Goal: Task Accomplishment & Management: Complete application form

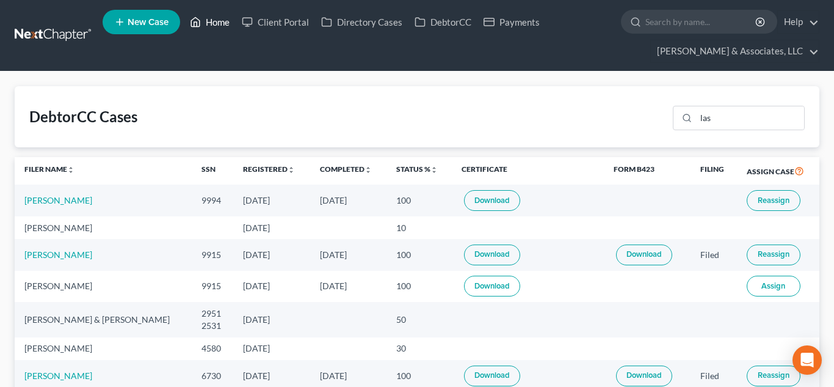
click at [220, 26] on link "Home" at bounding box center [210, 22] width 52 height 22
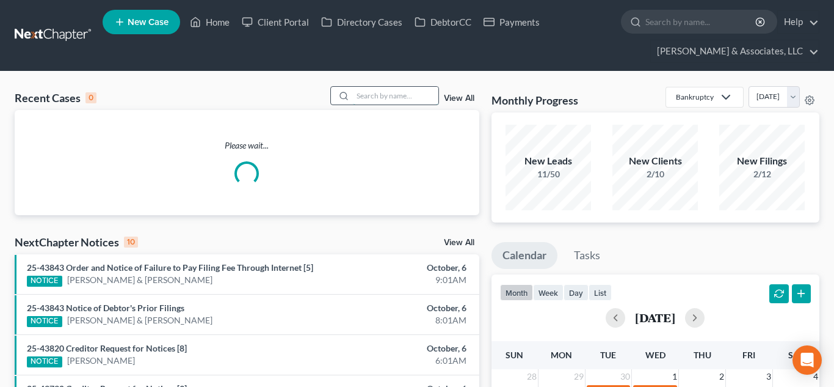
click at [386, 94] on input "search" at bounding box center [396, 96] width 86 height 18
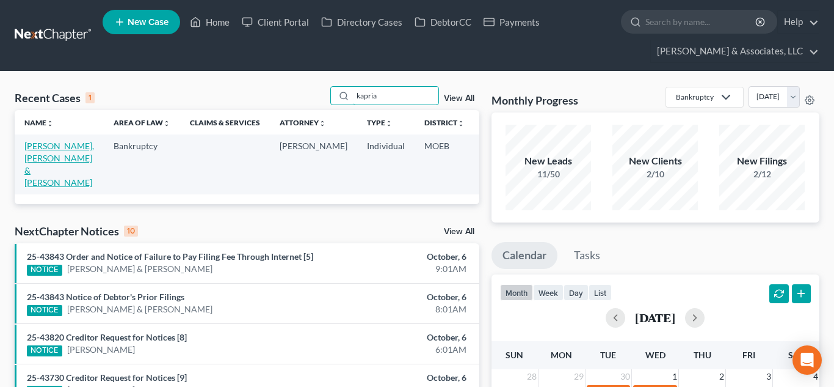
type input "kapria"
click at [53, 162] on link "[PERSON_NAME], [PERSON_NAME] & [PERSON_NAME]" at bounding box center [59, 164] width 70 height 47
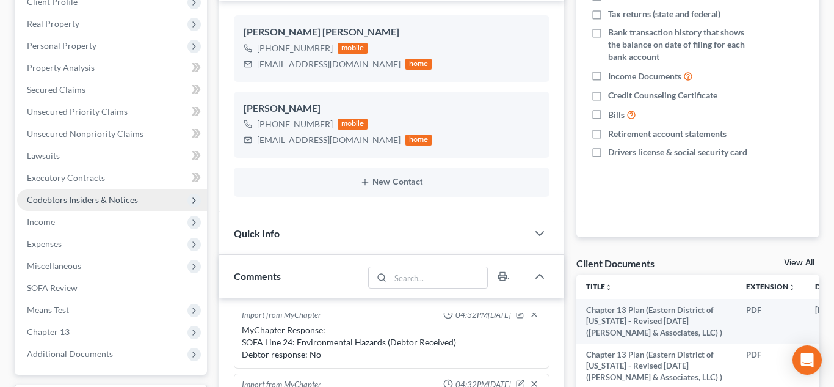
scroll to position [234, 0]
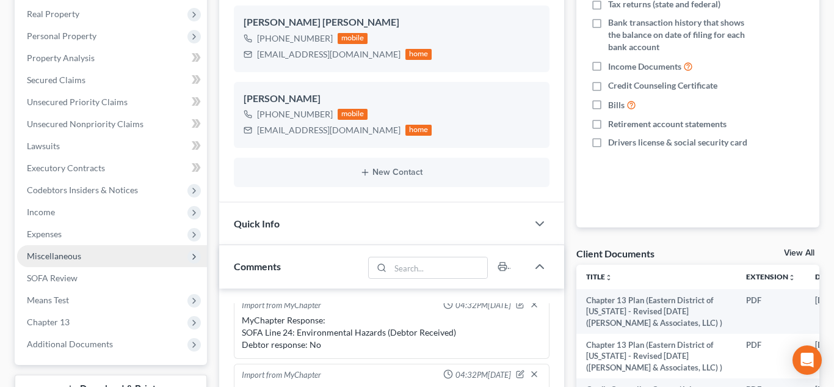
click at [58, 254] on span "Miscellaneous" at bounding box center [54, 255] width 54 height 10
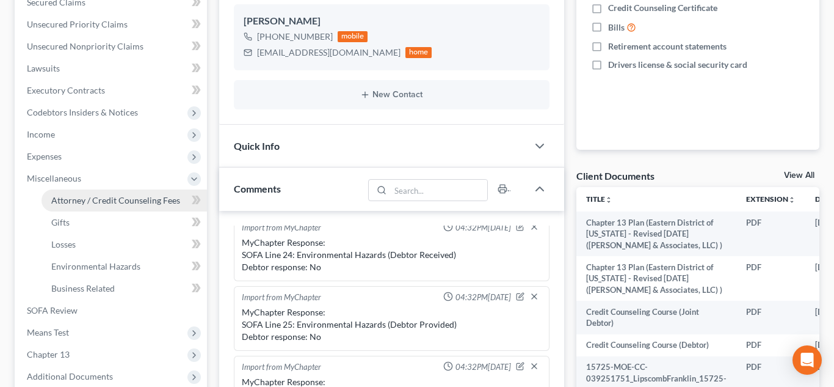
scroll to position [315, 0]
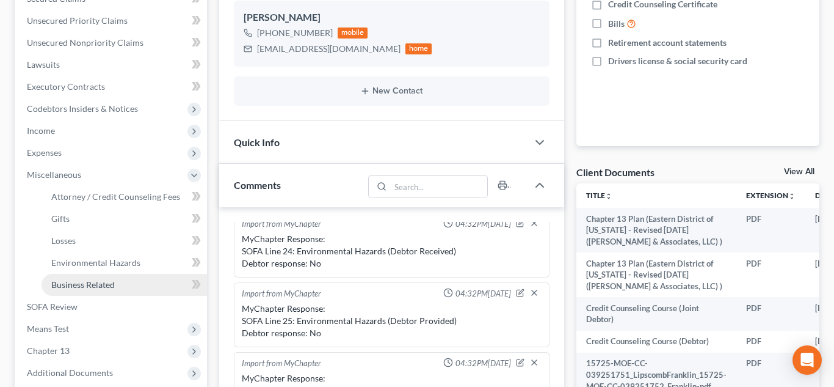
click at [68, 286] on span "Business Related" at bounding box center [83, 284] width 64 height 10
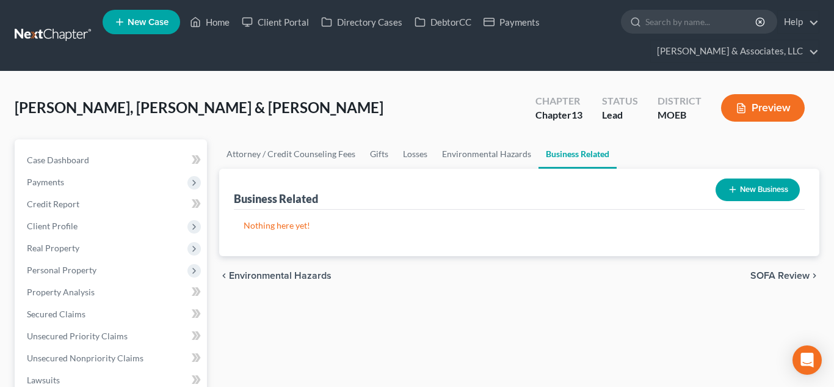
click at [751, 185] on button "New Business" at bounding box center [758, 189] width 84 height 23
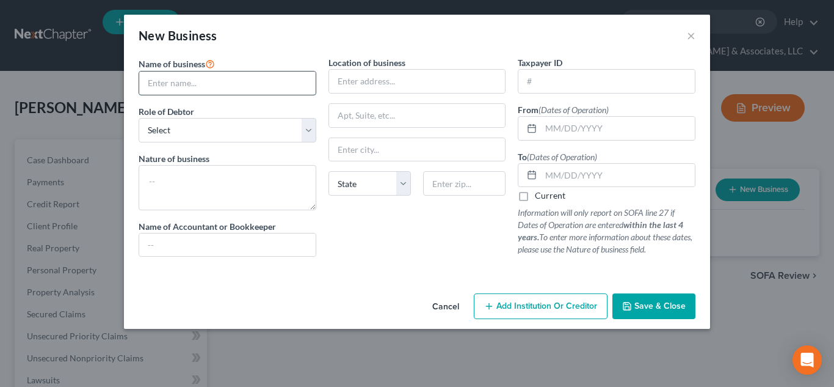
click at [224, 85] on input "text" at bounding box center [227, 82] width 177 height 23
type input "Kold Game"
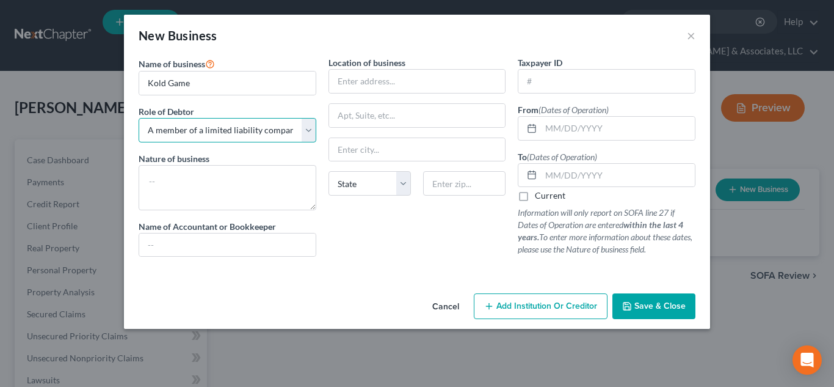
click at [306, 126] on select "Select A member of a limited liability company (LLC) or limited liability partn…" at bounding box center [228, 130] width 178 height 24
select select "partner"
click at [139, 118] on select "Select A member of a limited liability company (LLC) or limited liability partn…" at bounding box center [228, 130] width 178 height 24
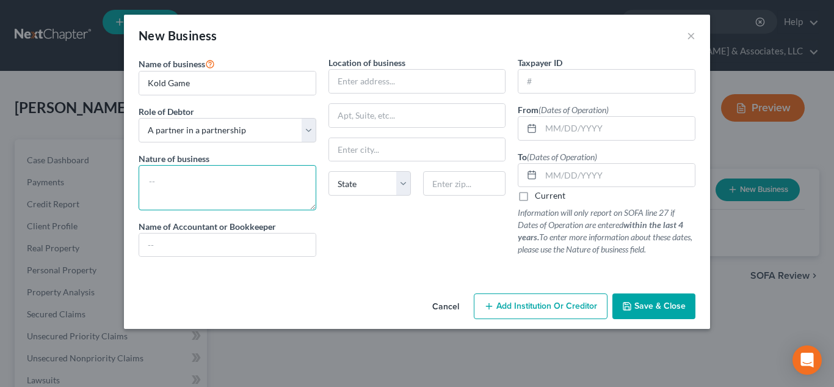
click at [211, 195] on textarea at bounding box center [228, 187] width 178 height 45
type textarea "Clothing brand. Business inactive"
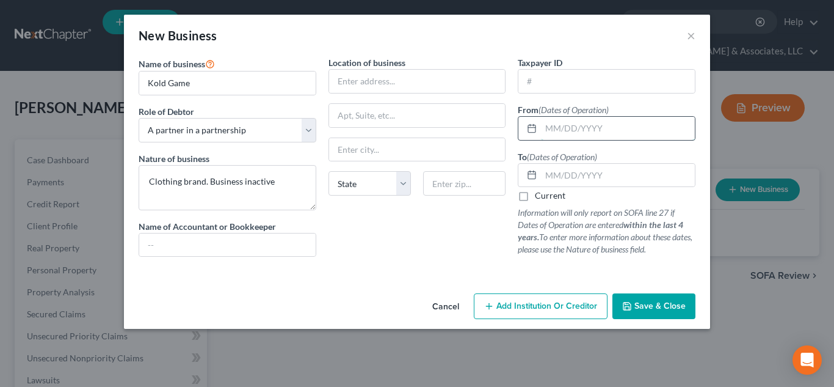
click at [567, 126] on input "text" at bounding box center [618, 128] width 154 height 23
type input "[DATE]"
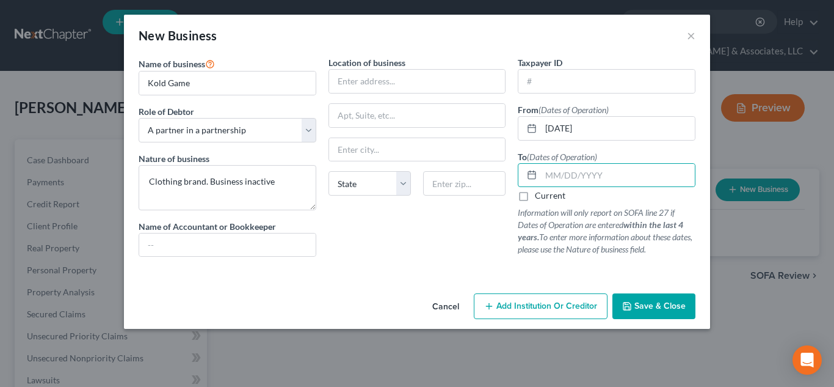
click at [636, 314] on button "Save & Close" at bounding box center [654, 306] width 83 height 26
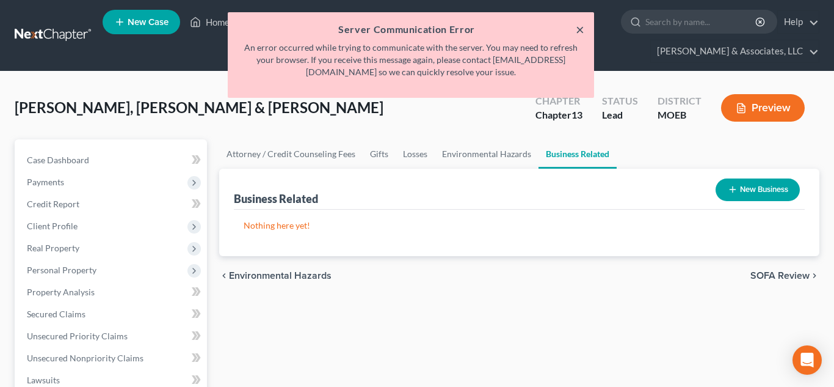
click at [580, 27] on button "×" at bounding box center [580, 29] width 9 height 15
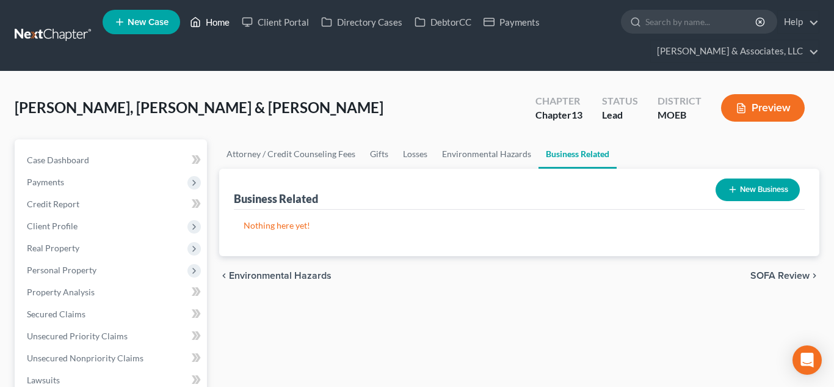
click at [207, 26] on link "Home" at bounding box center [210, 22] width 52 height 22
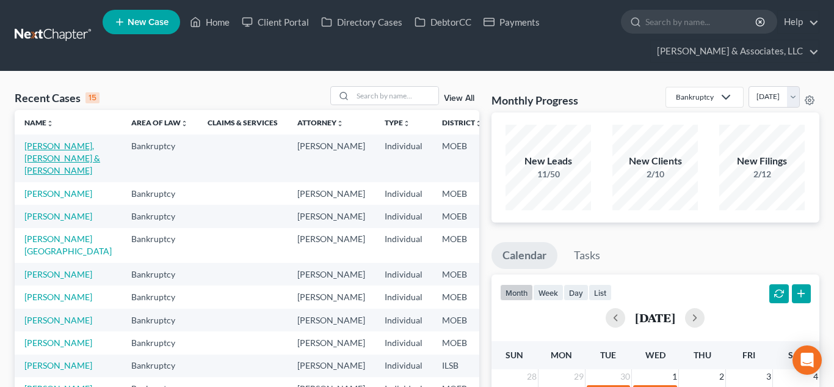
click at [45, 148] on link "[PERSON_NAME], [PERSON_NAME] & [PERSON_NAME]" at bounding box center [62, 158] width 76 height 35
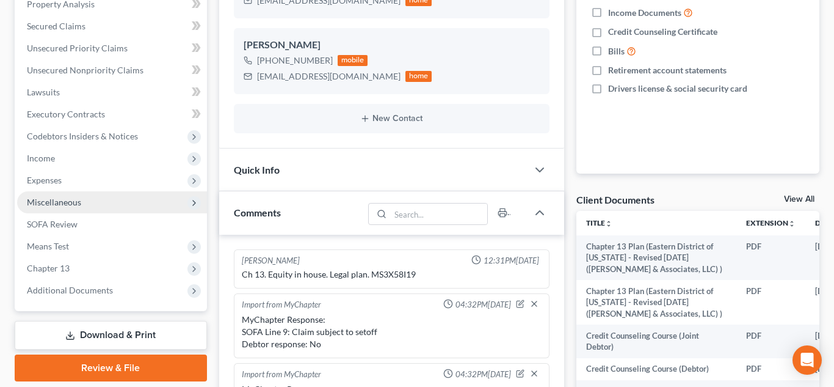
scroll to position [262, 0]
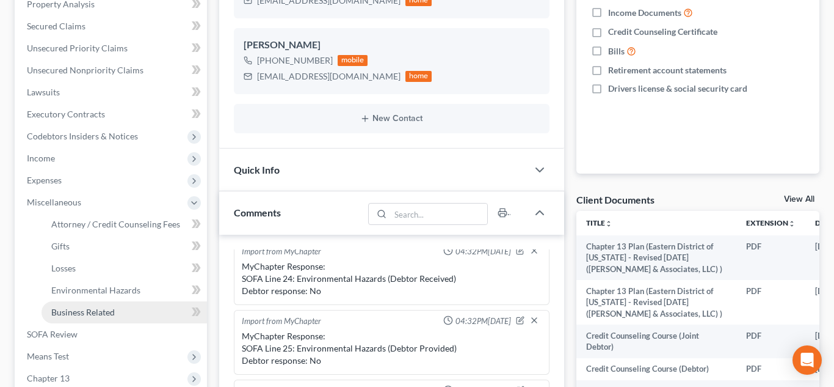
click at [128, 305] on link "Business Related" at bounding box center [125, 312] width 166 height 22
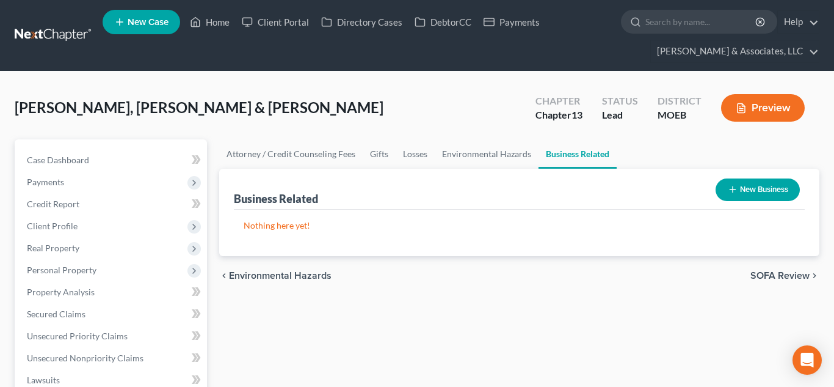
click at [760, 194] on button "New Business" at bounding box center [758, 189] width 84 height 23
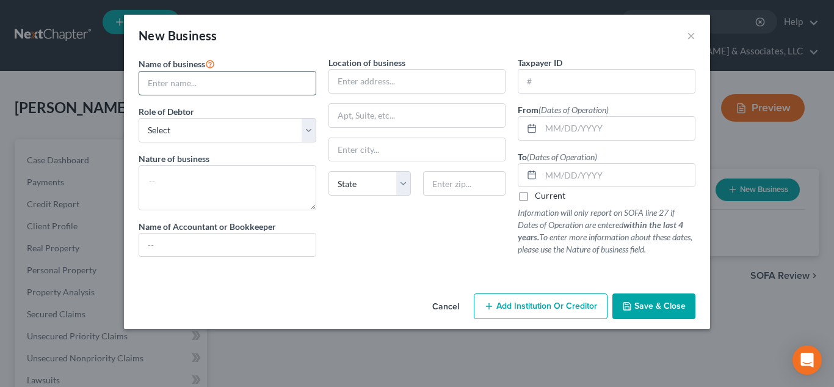
click at [240, 79] on input "text" at bounding box center [227, 82] width 177 height 23
type input "Kold Game"
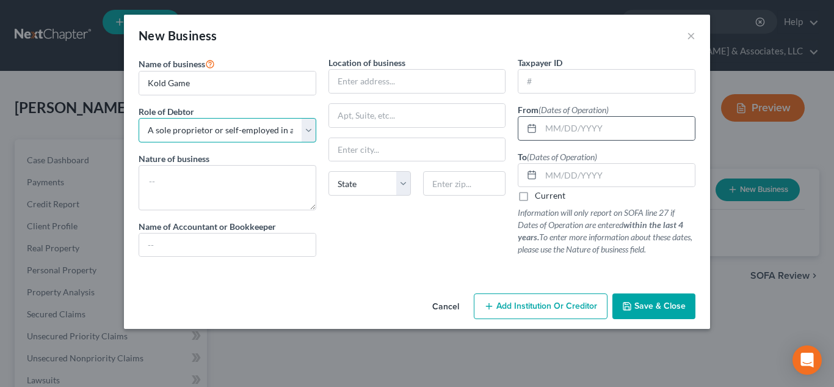
select select "partner"
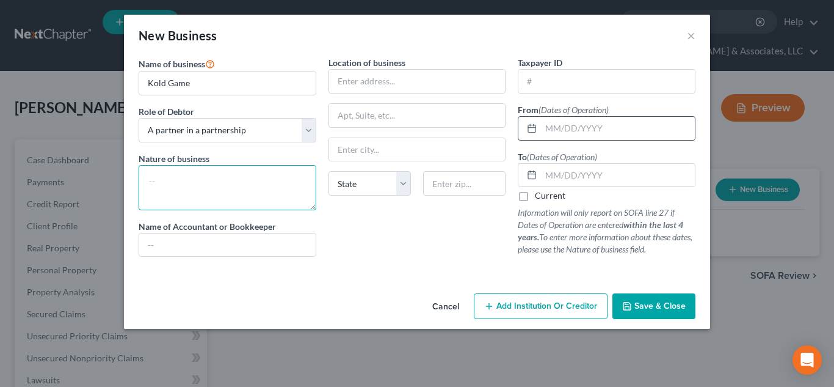
type textarea "C"
type textarea "Clothing brand. Not active"
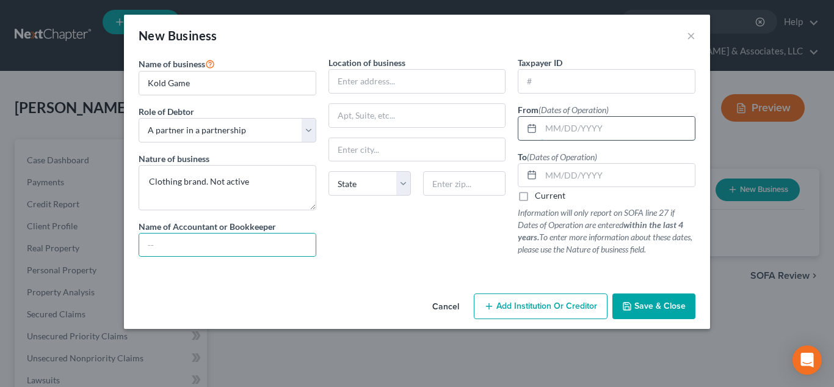
click at [626, 131] on input "text" at bounding box center [618, 128] width 154 height 23
type input "[DATE]"
click at [643, 310] on span "Save & Close" at bounding box center [660, 306] width 51 height 10
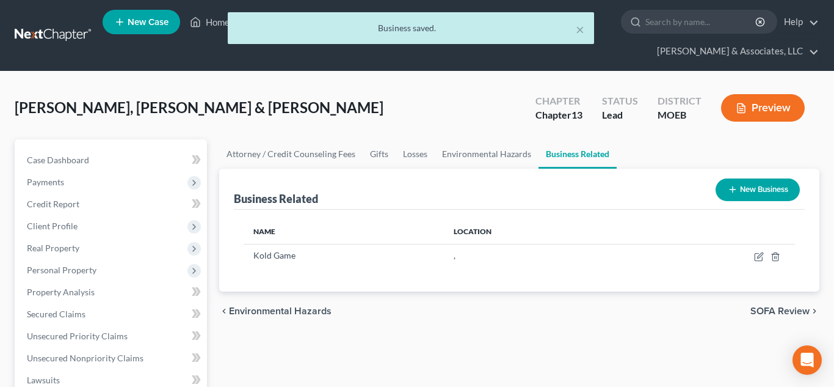
click at [728, 192] on icon "button" at bounding box center [733, 189] width 10 height 10
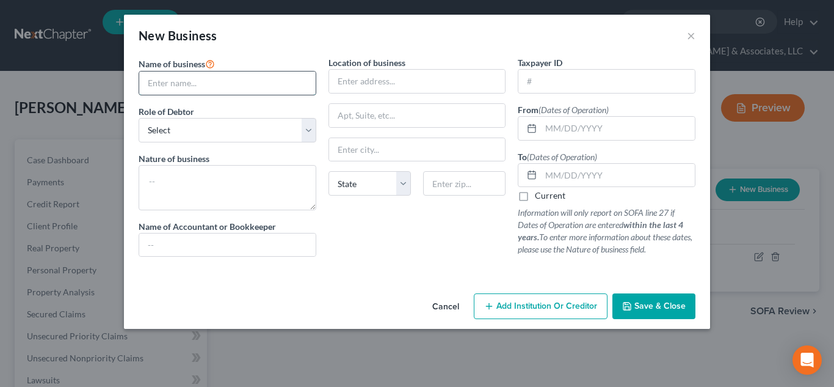
click at [304, 81] on input "text" at bounding box center [227, 82] width 177 height 23
paste input "All Things Positive"
type input "All Things Positive"
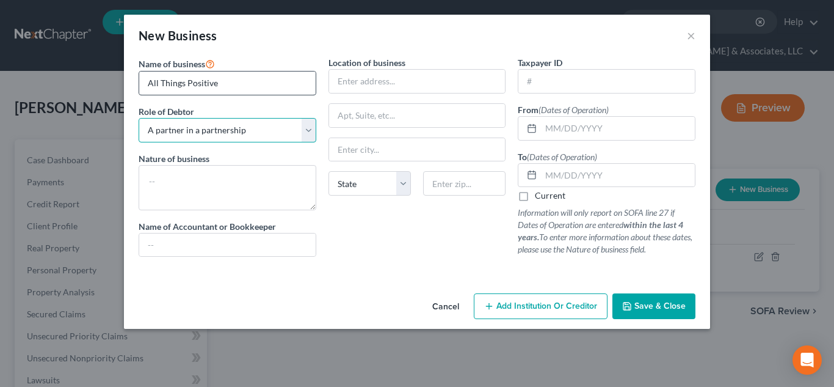
select select "sole_proprietor"
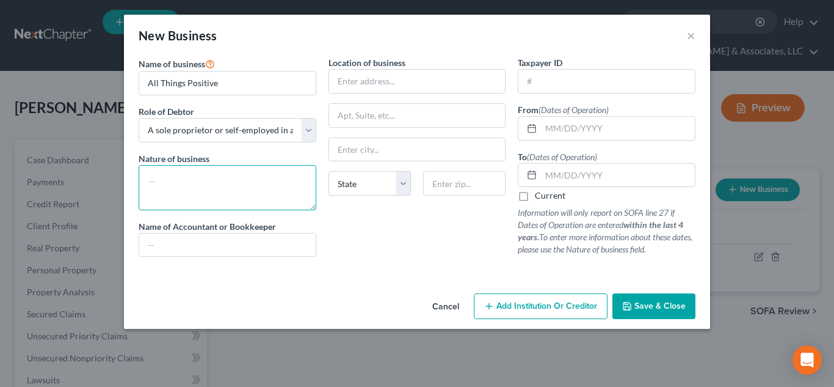
click at [306, 176] on textarea at bounding box center [228, 187] width 178 height 45
type textarea "Financial literacy firm. No assets."
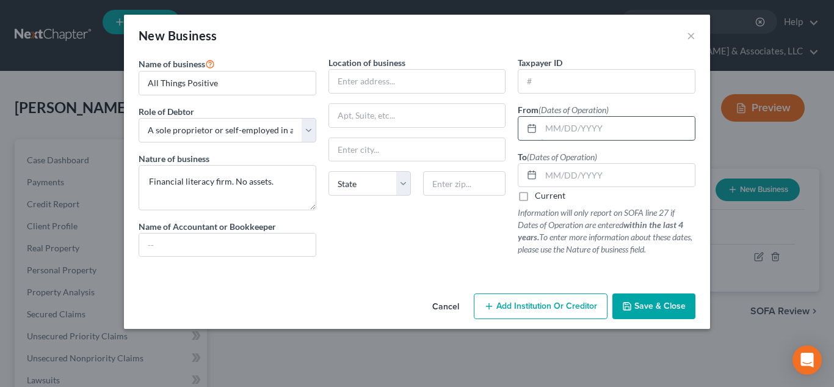
click at [561, 128] on input "text" at bounding box center [618, 128] width 154 height 23
type input "[DATE]"
click at [535, 198] on label "Current" at bounding box center [550, 195] width 31 height 12
click at [540, 197] on input "Current" at bounding box center [544, 193] width 8 height 8
checkbox input "true"
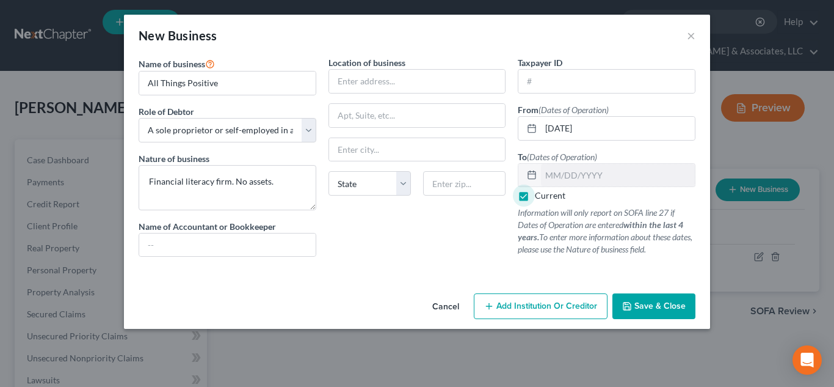
click at [635, 305] on span "Save & Close" at bounding box center [660, 306] width 51 height 10
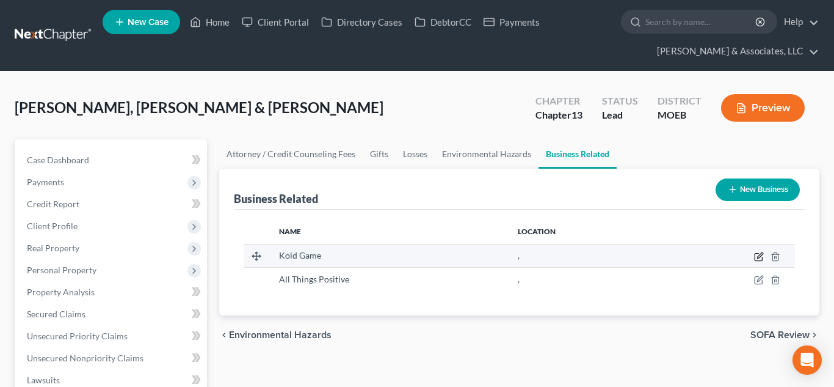
click at [757, 254] on icon "button" at bounding box center [759, 257] width 10 height 10
select select "partner"
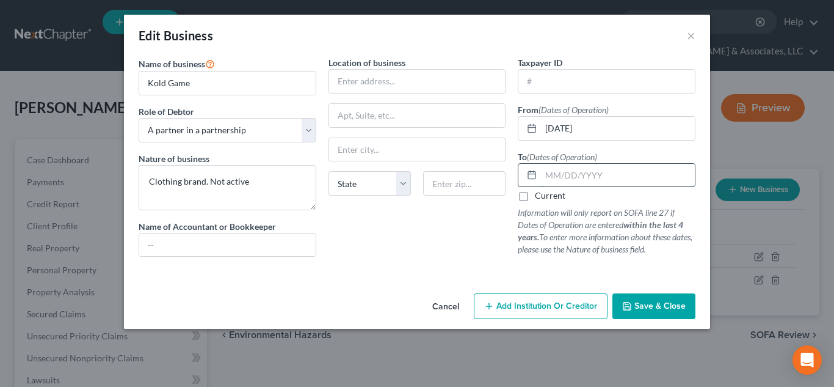
click at [565, 177] on input "text" at bounding box center [618, 175] width 154 height 23
click at [568, 172] on input "[DATE]" at bounding box center [618, 175] width 154 height 23
type input "[DATE]"
click at [627, 312] on button "Save & Close" at bounding box center [654, 306] width 83 height 26
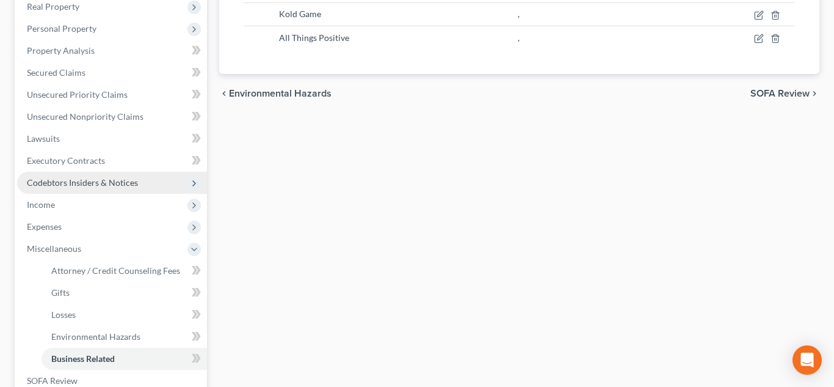
scroll to position [243, 0]
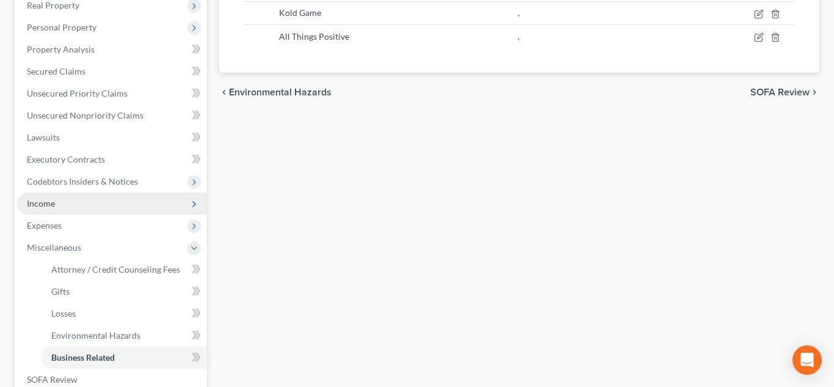
click at [87, 197] on span "Income" at bounding box center [112, 203] width 190 height 22
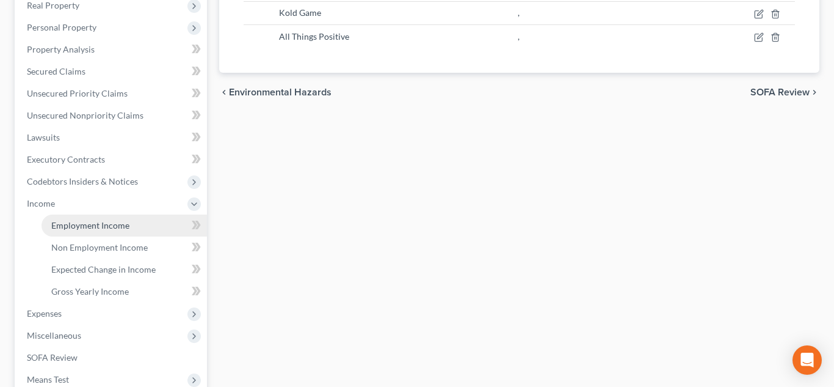
click at [100, 228] on span "Employment Income" at bounding box center [90, 225] width 78 height 10
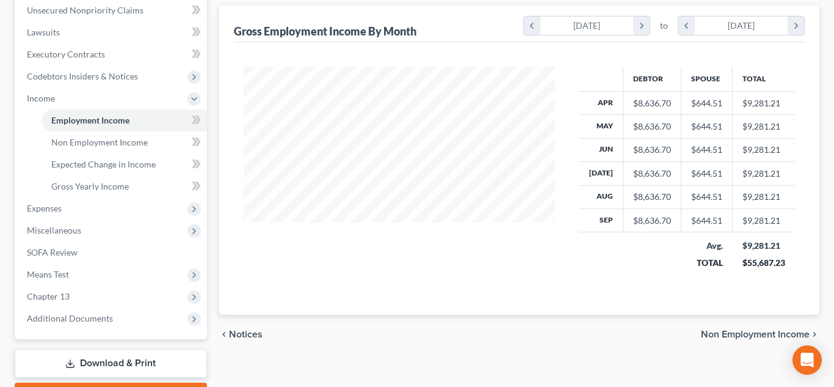
scroll to position [417, 0]
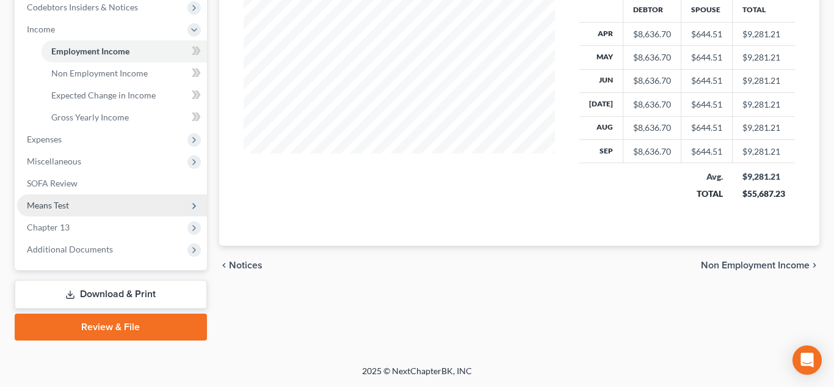
click at [59, 206] on span "Means Test" at bounding box center [48, 205] width 42 height 10
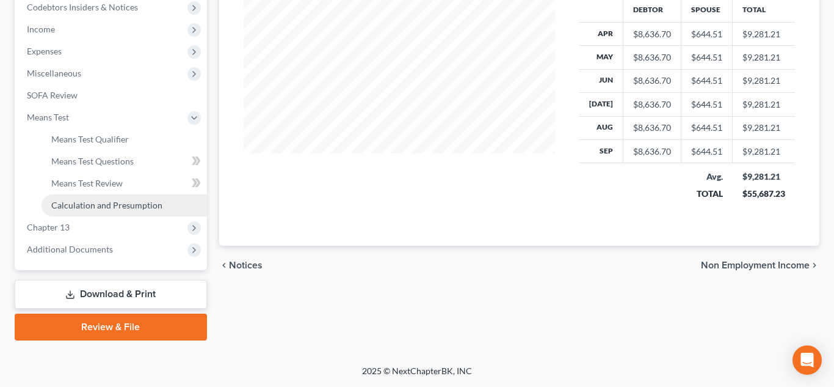
click at [72, 206] on span "Calculation and Presumption" at bounding box center [106, 205] width 111 height 10
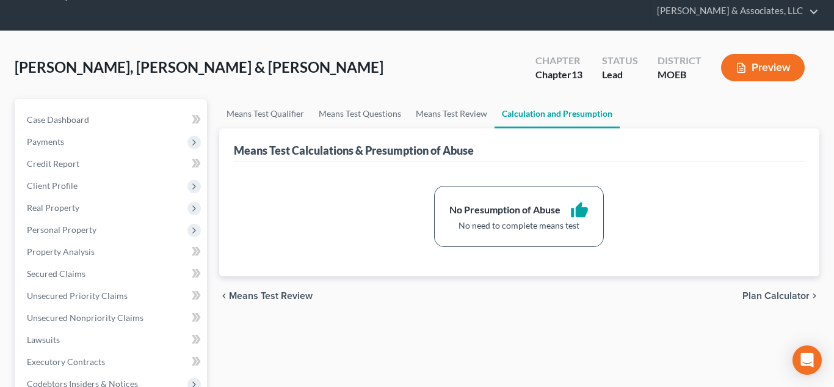
scroll to position [48, 0]
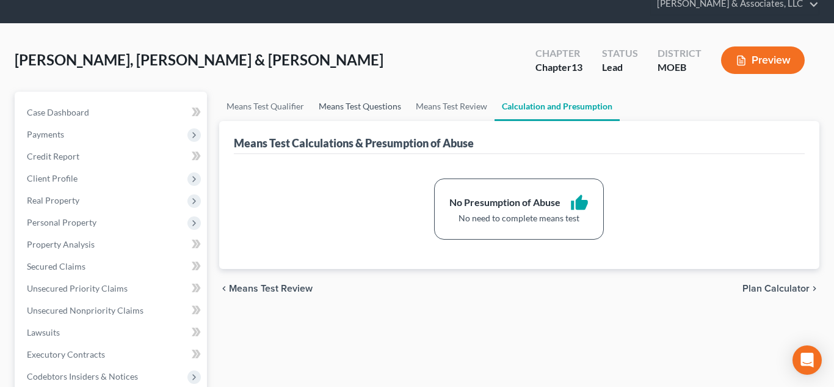
click at [348, 105] on link "Means Test Questions" at bounding box center [360, 106] width 97 height 29
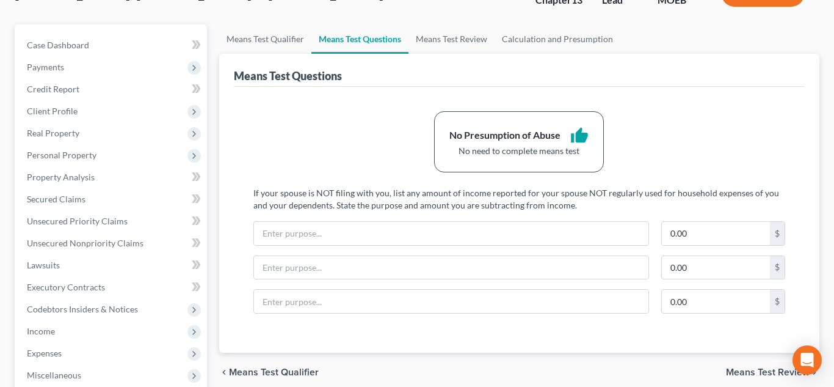
scroll to position [131, 0]
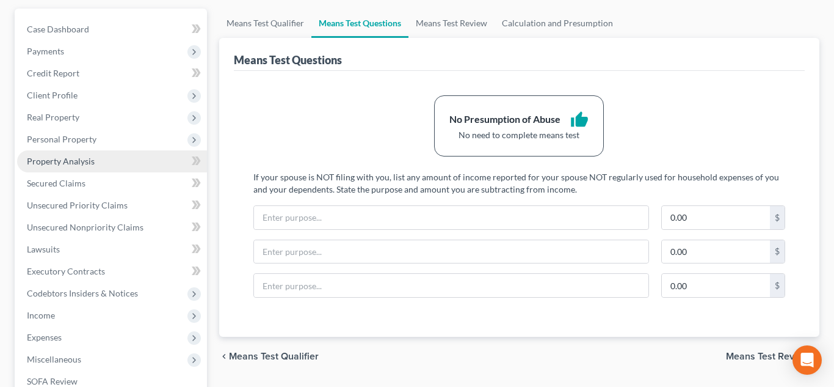
click at [96, 162] on link "Property Analysis" at bounding box center [112, 161] width 190 height 22
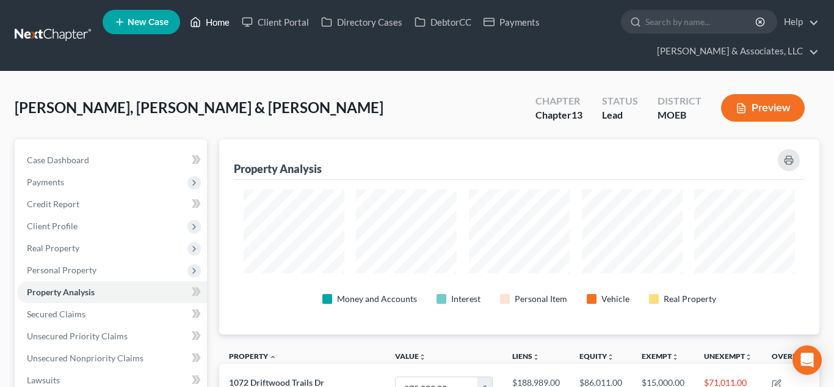
click at [211, 23] on link "Home" at bounding box center [210, 22] width 52 height 22
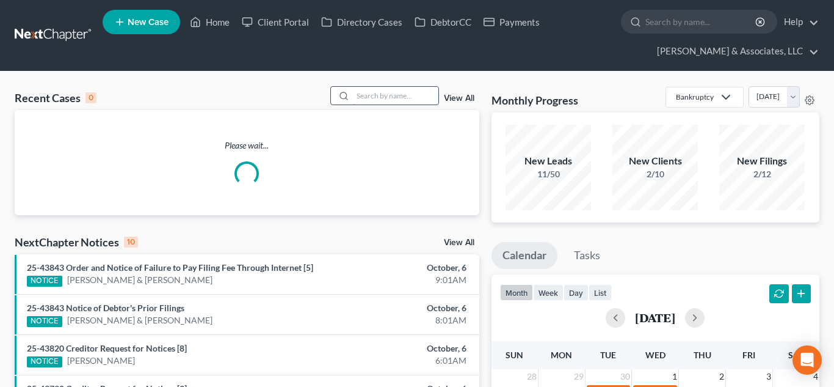
click at [382, 93] on input "search" at bounding box center [396, 96] width 86 height 18
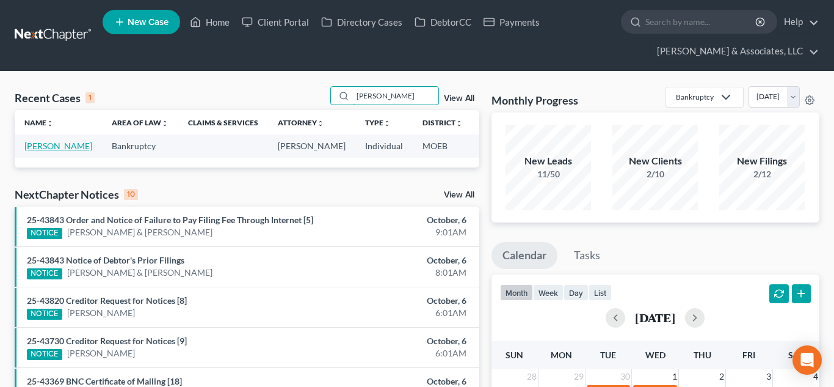
type input "[PERSON_NAME]"
click at [34, 151] on link "[PERSON_NAME]" at bounding box center [58, 146] width 68 height 10
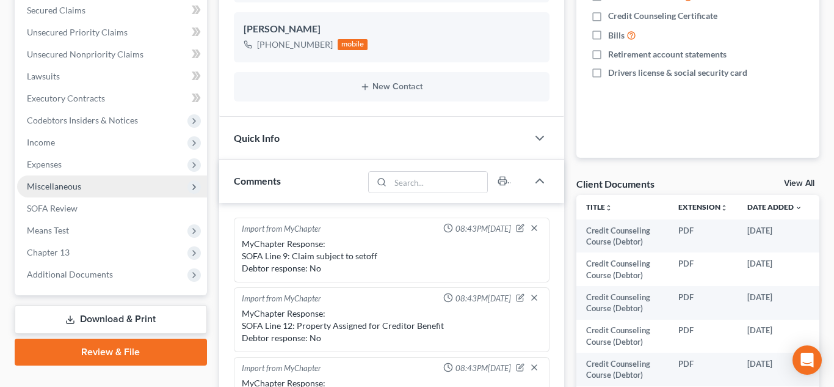
scroll to position [307, 0]
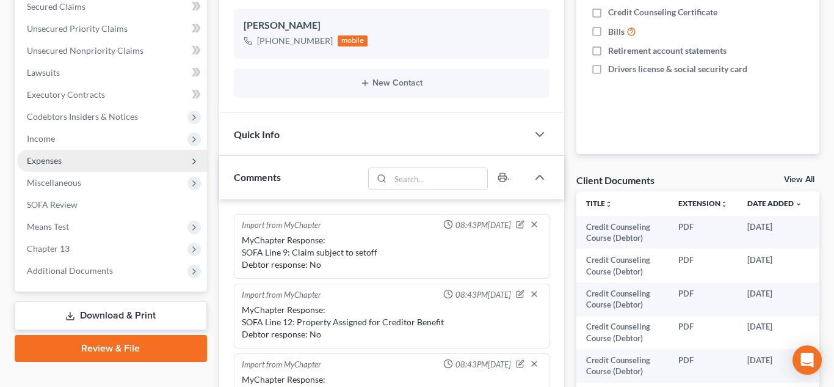
click at [49, 166] on span "Expenses" at bounding box center [112, 161] width 190 height 22
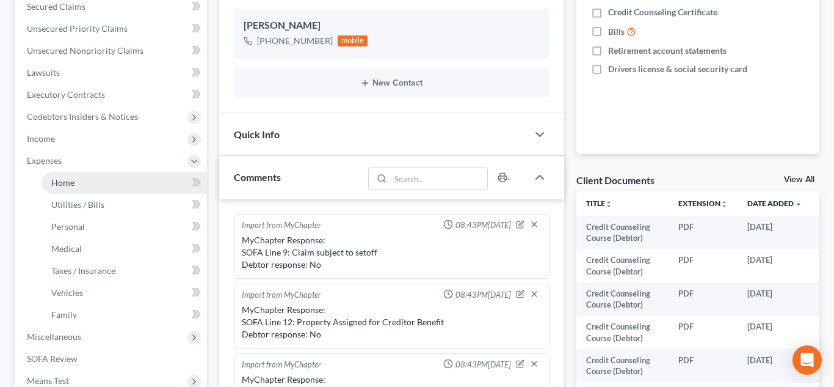
click at [76, 179] on link "Home" at bounding box center [125, 183] width 166 height 22
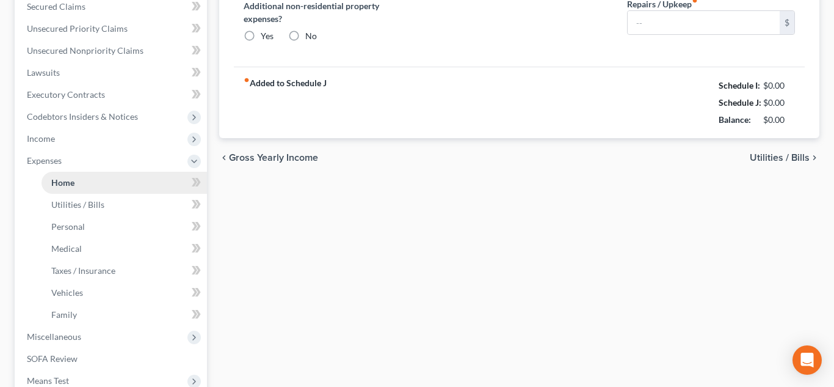
type input "1,203.00"
type input "350.00"
radio input "true"
type input "0.00"
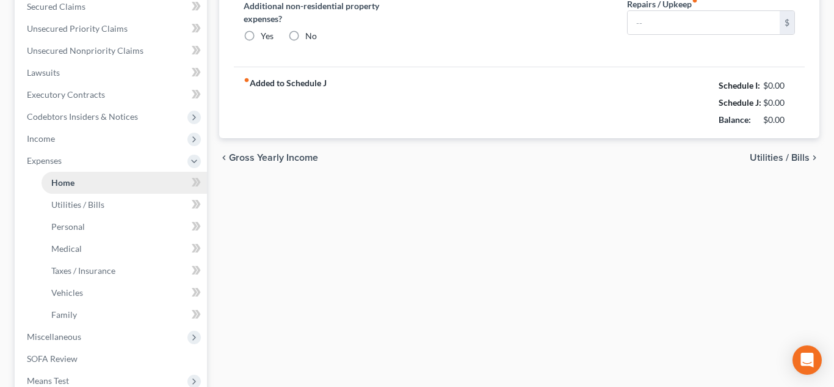
type input "30.00"
type input "0.00"
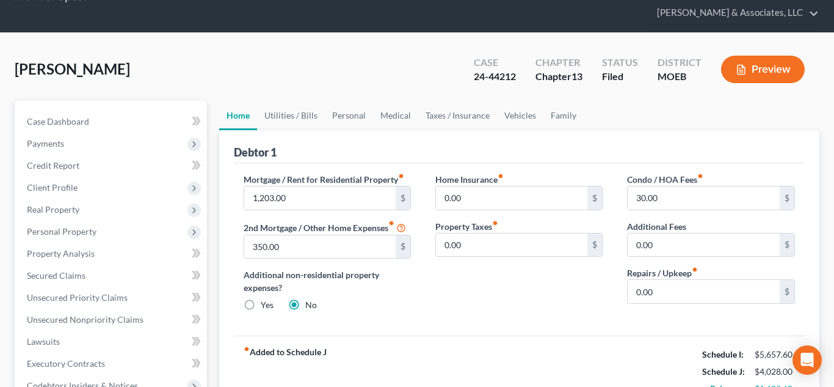
scroll to position [32, 0]
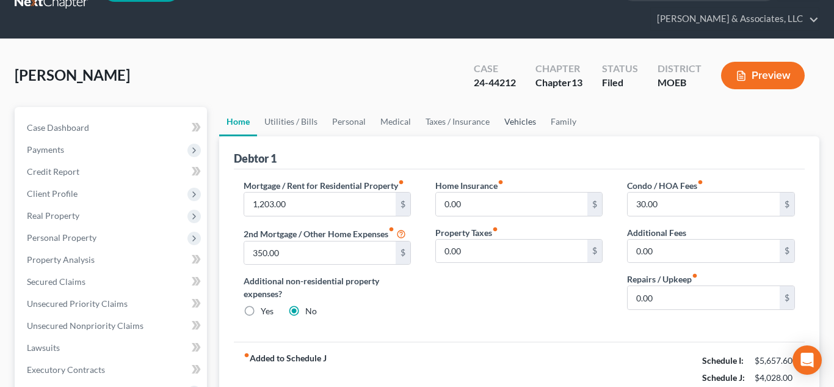
click at [517, 125] on link "Vehicles" at bounding box center [520, 121] width 46 height 29
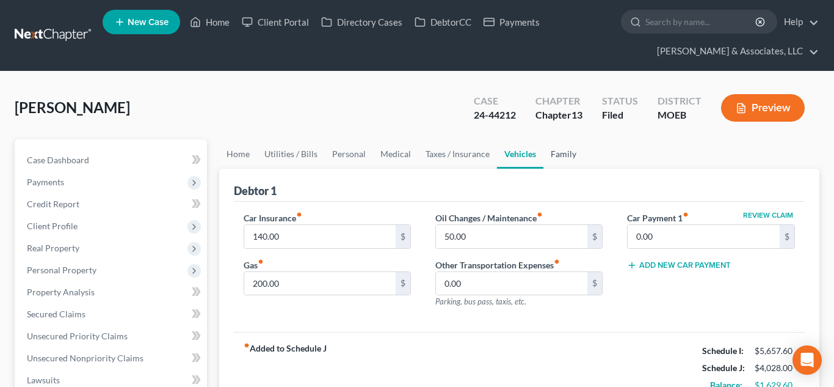
click at [562, 160] on link "Family" at bounding box center [564, 153] width 40 height 29
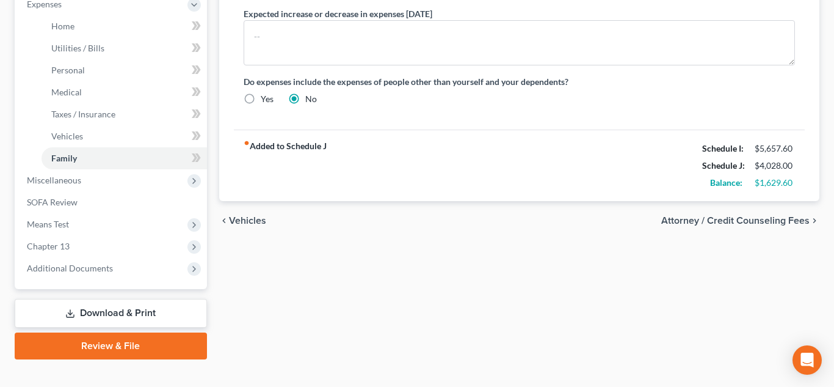
scroll to position [483, 0]
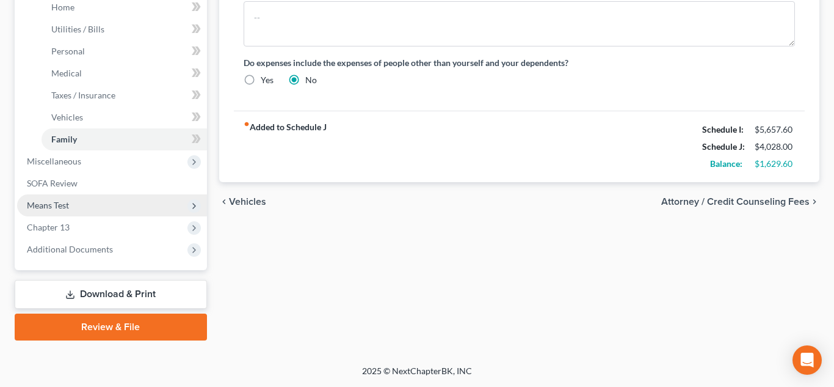
click at [70, 202] on span "Means Test" at bounding box center [112, 205] width 190 height 22
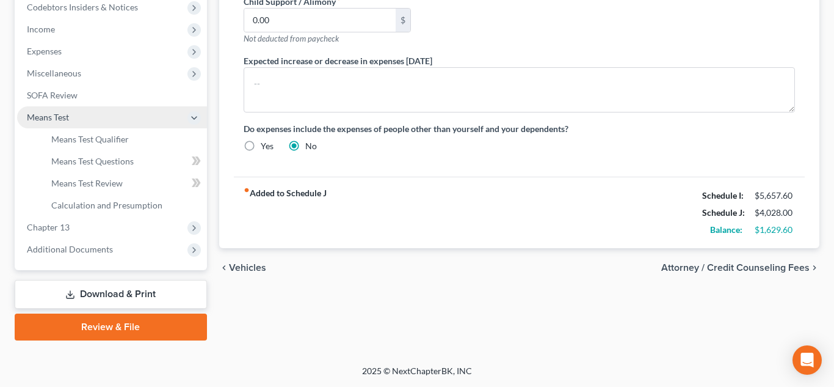
scroll to position [417, 0]
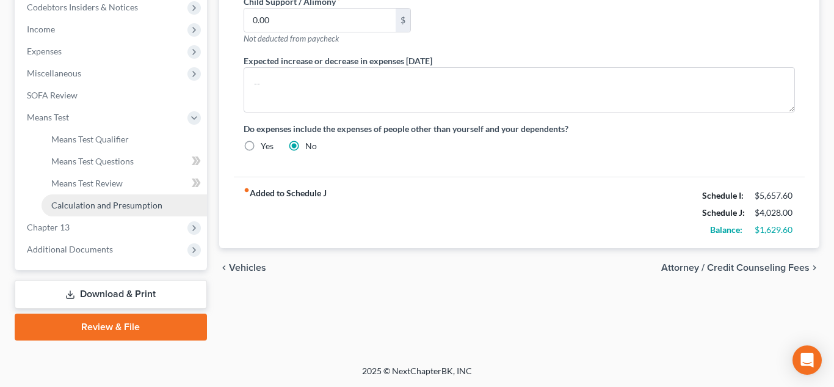
click at [84, 210] on link "Calculation and Presumption" at bounding box center [125, 205] width 166 height 22
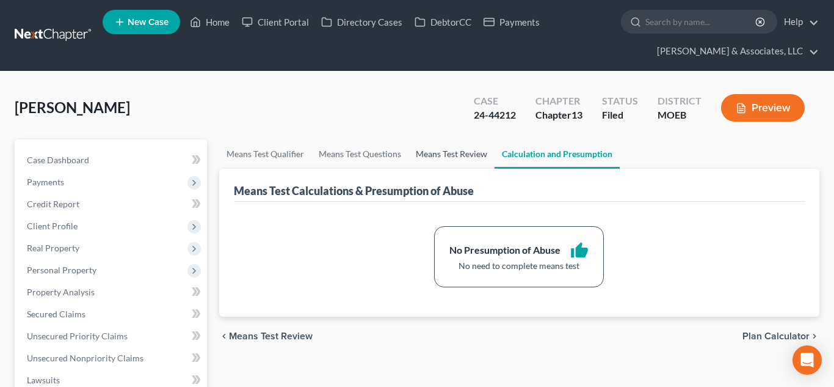
click at [465, 151] on link "Means Test Review" at bounding box center [452, 153] width 86 height 29
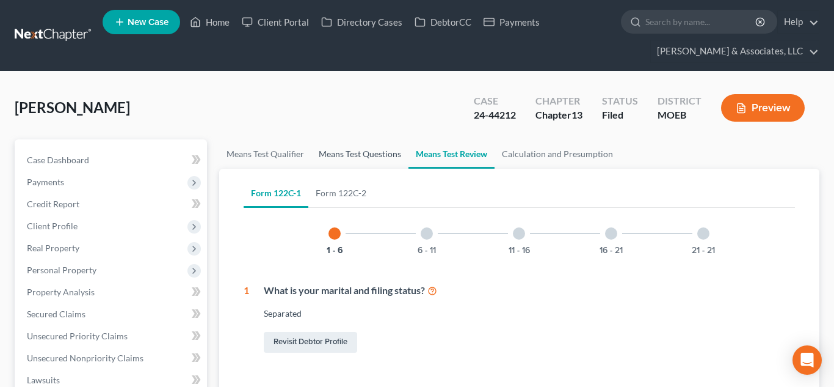
click at [360, 151] on link "Means Test Questions" at bounding box center [360, 153] width 97 height 29
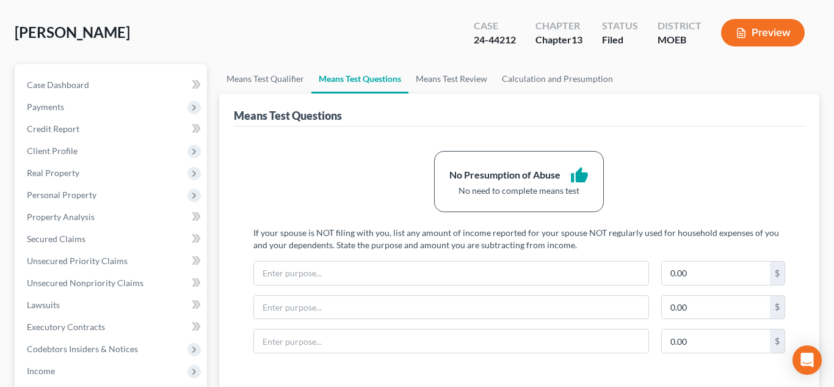
scroll to position [85, 0]
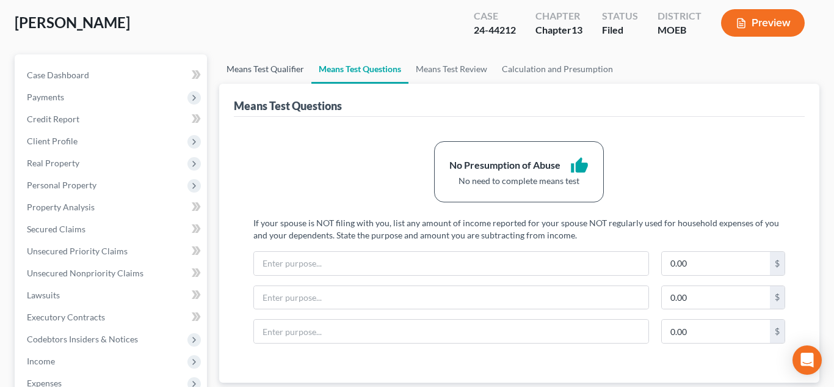
click at [267, 67] on link "Means Test Qualifier" at bounding box center [265, 68] width 92 height 29
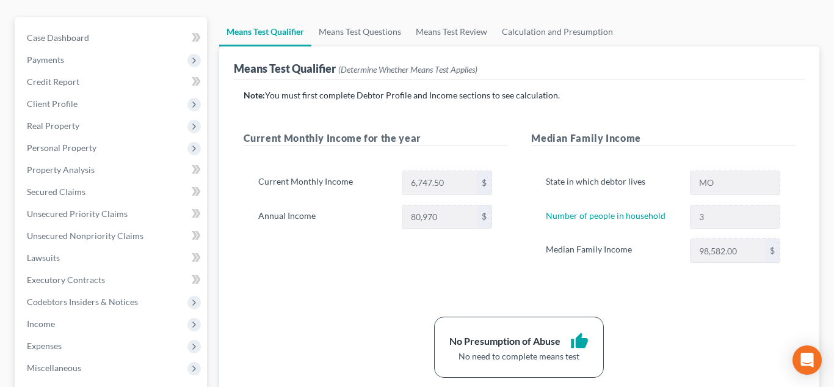
scroll to position [123, 0]
click at [120, 172] on link "Property Analysis" at bounding box center [112, 169] width 190 height 22
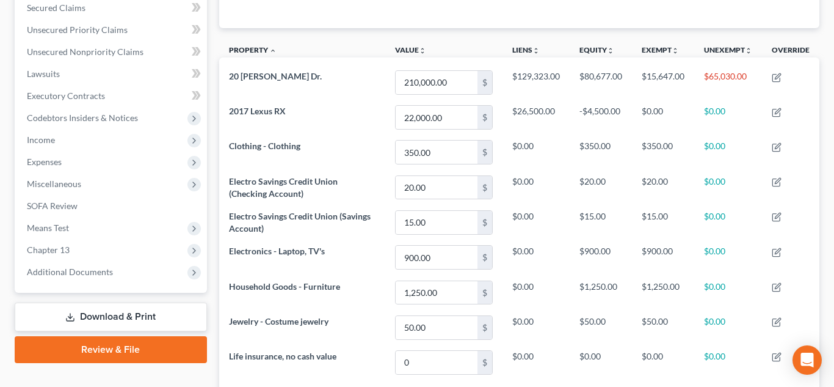
scroll to position [418, 0]
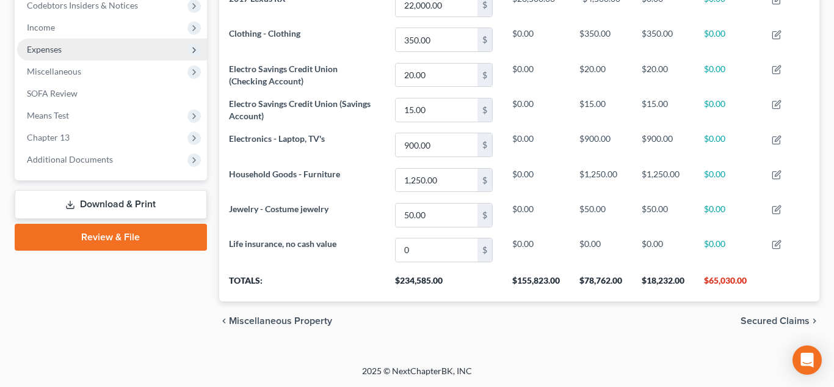
click at [39, 46] on span "Expenses" at bounding box center [44, 49] width 35 height 10
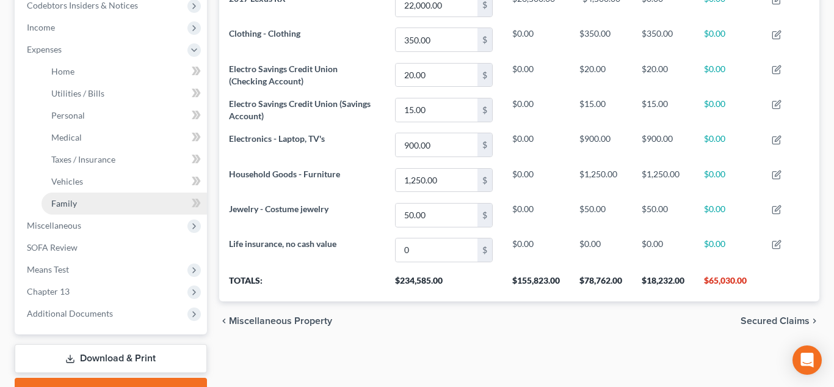
click at [100, 196] on link "Family" at bounding box center [125, 203] width 166 height 22
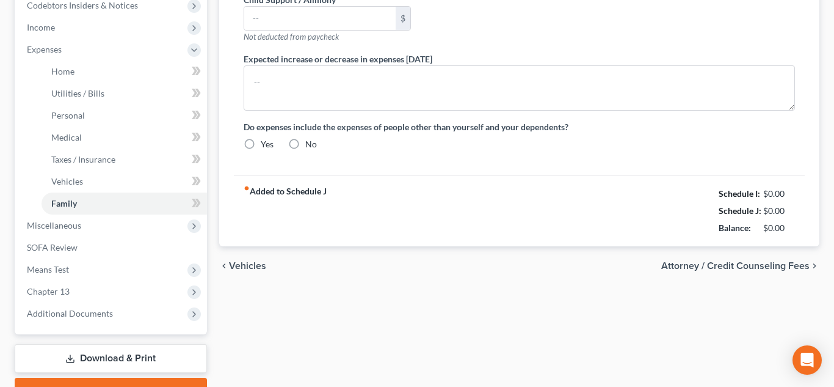
type input "0.00"
type input "1,200.00"
type input "0.00"
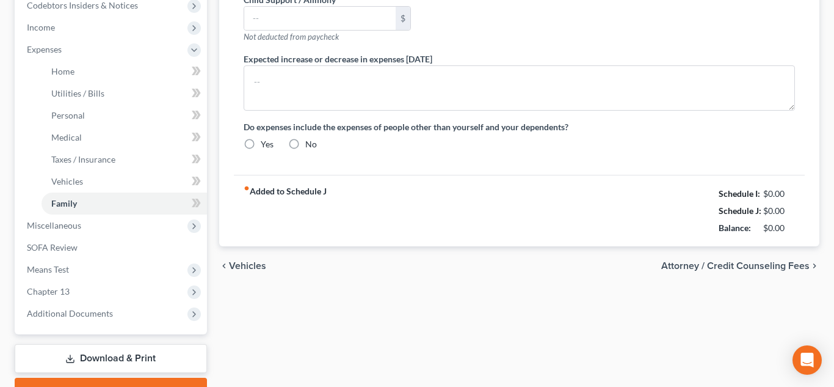
type input "0.00"
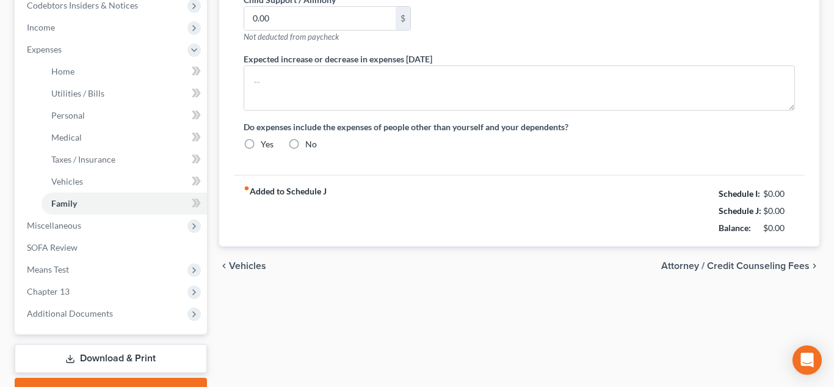
radio input "true"
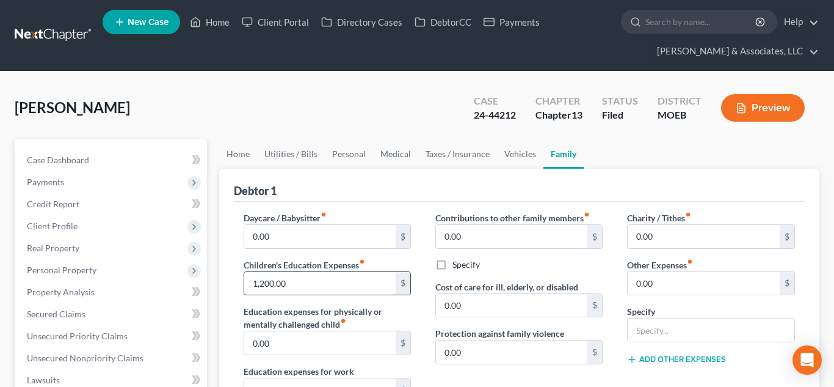
click at [367, 286] on input "1,200.00" at bounding box center [320, 283] width 152 height 23
type input "1,703"
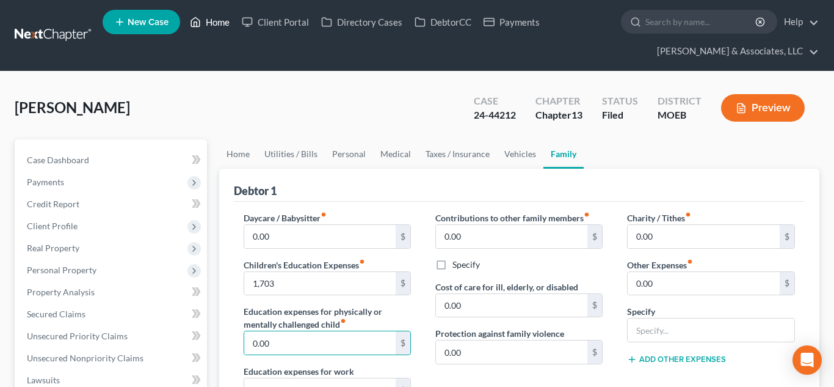
click at [217, 26] on link "Home" at bounding box center [210, 22] width 52 height 22
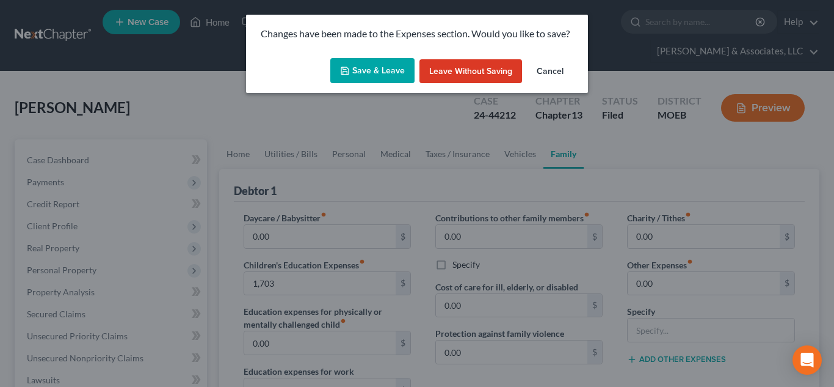
click at [360, 65] on button "Save & Leave" at bounding box center [372, 71] width 84 height 26
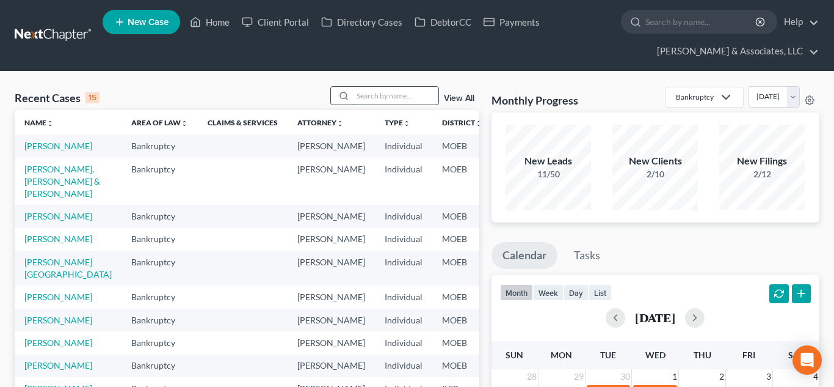
click at [378, 95] on input "search" at bounding box center [396, 96] width 86 height 18
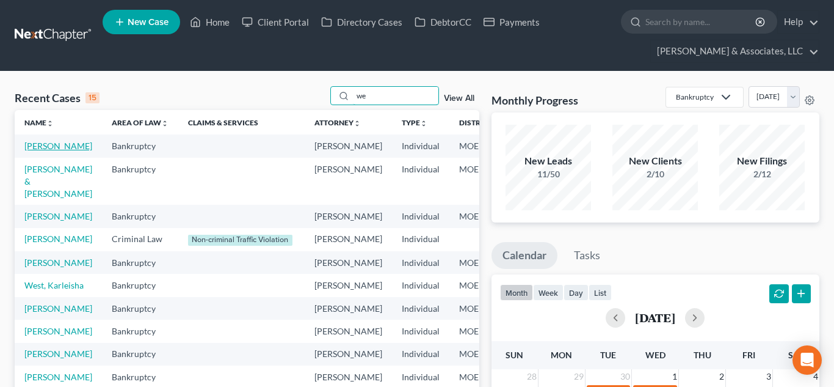
type input "we"
click at [45, 151] on link "[PERSON_NAME]" at bounding box center [58, 146] width 68 height 10
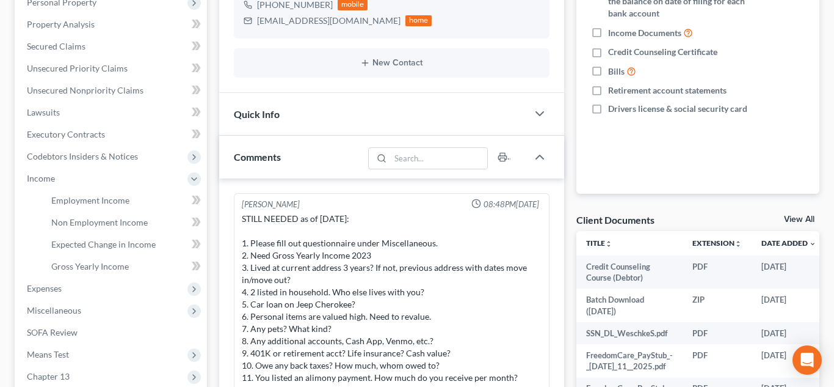
scroll to position [1850, 0]
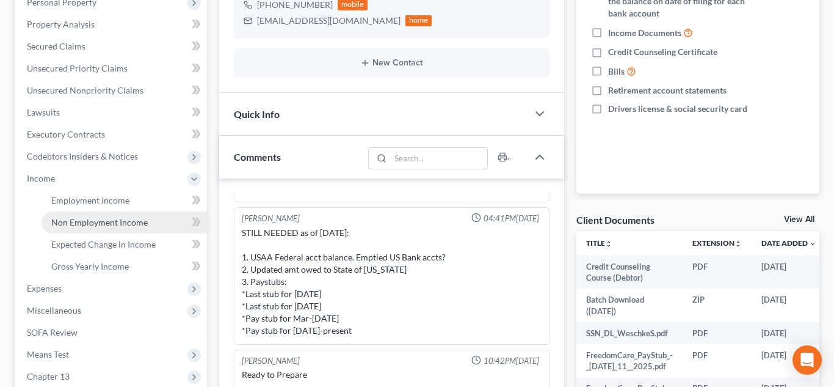
click at [118, 218] on span "Non Employment Income" at bounding box center [99, 222] width 97 height 10
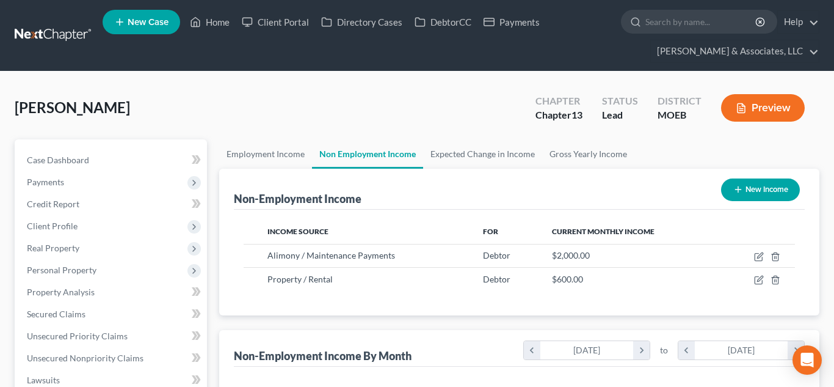
scroll to position [219, 337]
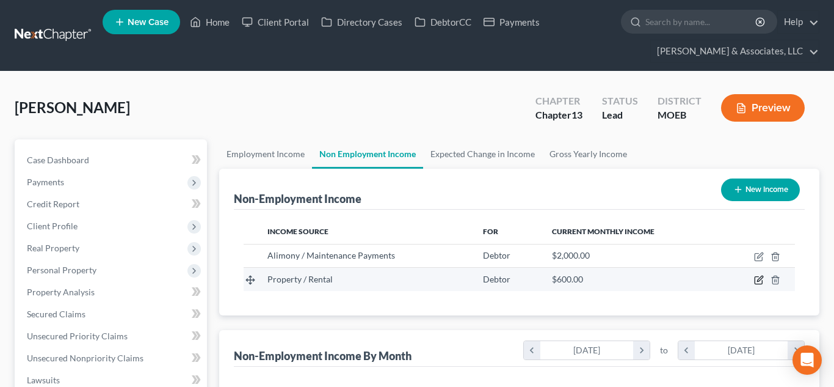
click at [757, 280] on icon "button" at bounding box center [759, 280] width 10 height 10
select select "9"
select select "0"
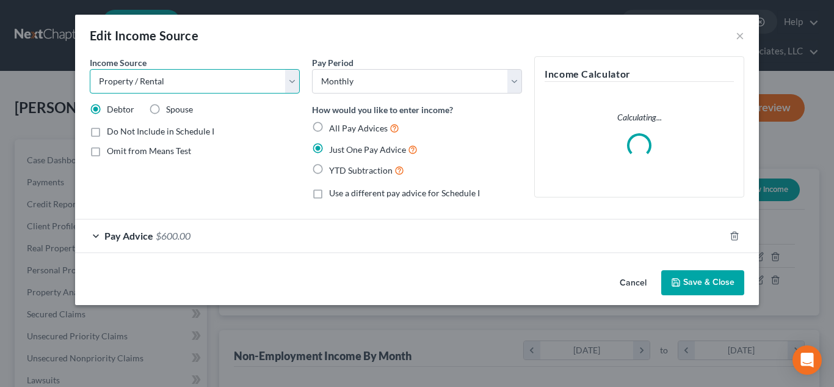
click at [292, 75] on select "Select Unemployment Disability (from employer) Pension Retirement Social Securi…" at bounding box center [195, 81] width 210 height 24
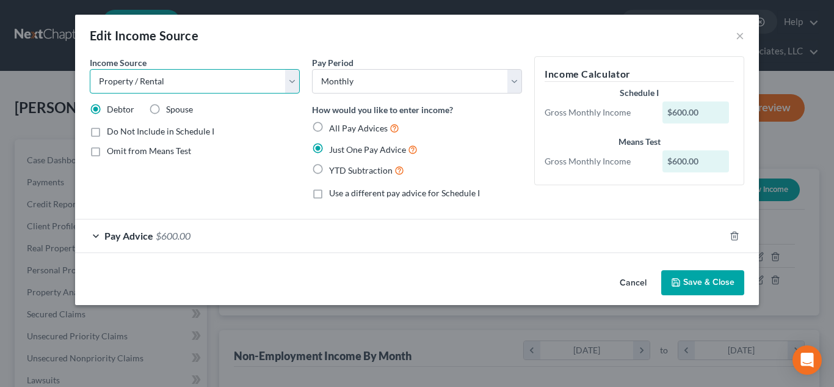
select select "8"
click at [90, 69] on select "Select Unemployment Disability (from employer) Pension Retirement Social Securi…" at bounding box center [195, 81] width 210 height 24
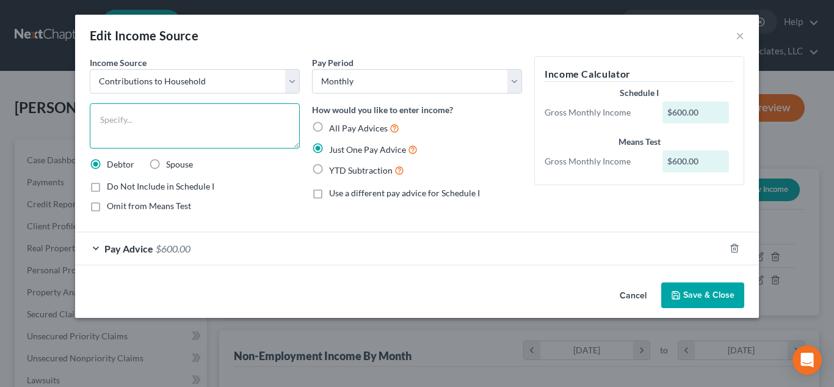
click at [125, 115] on textarea at bounding box center [195, 125] width 210 height 45
click at [181, 123] on textarea at bounding box center [195, 125] width 210 height 45
type textarea "Sister's contribution to household"
click at [699, 293] on button "Save & Close" at bounding box center [703, 295] width 83 height 26
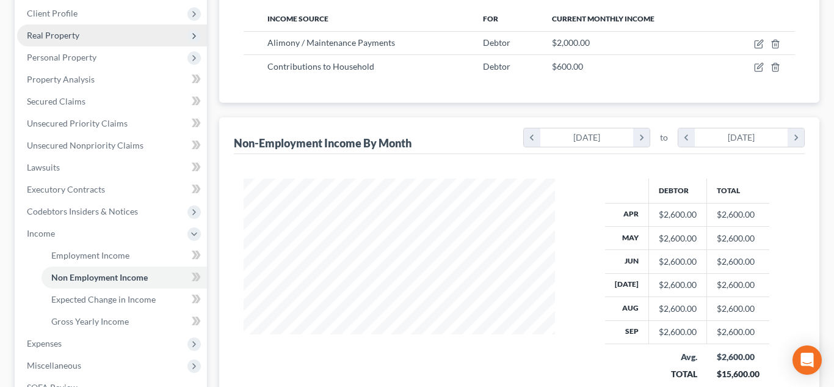
scroll to position [263, 0]
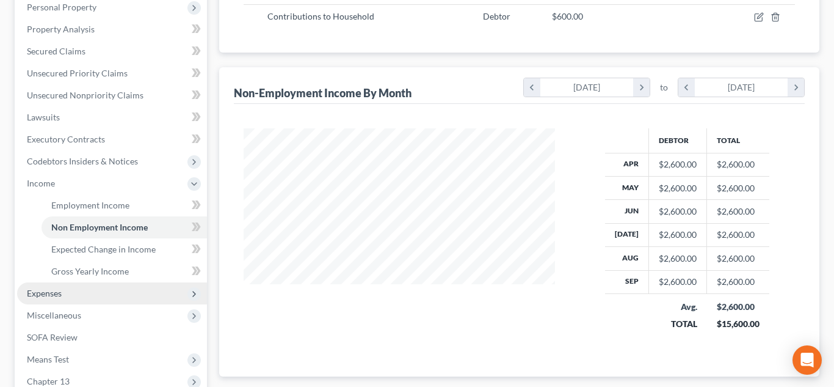
click at [70, 299] on span "Expenses" at bounding box center [112, 293] width 190 height 22
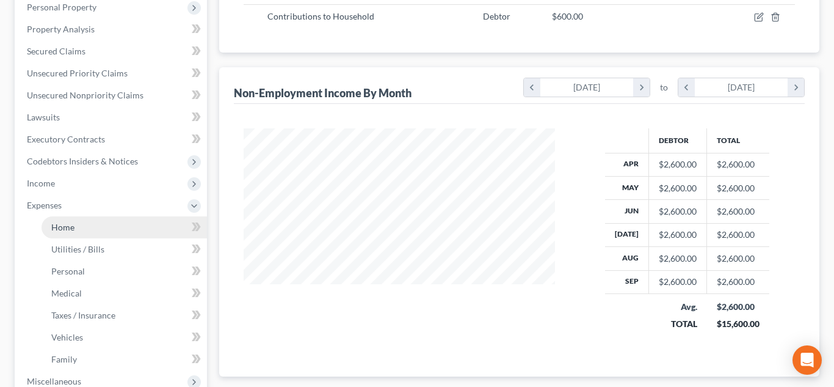
click at [71, 222] on span "Home" at bounding box center [62, 227] width 23 height 10
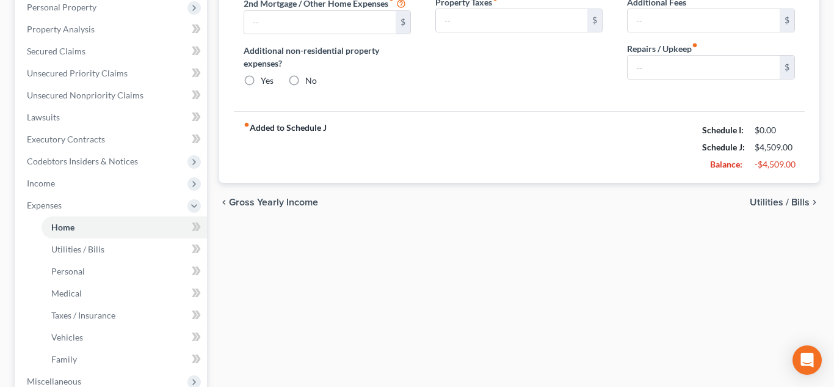
type input "2,518.00"
type input "0.00"
radio input "true"
type input "0.00"
type input "36.00"
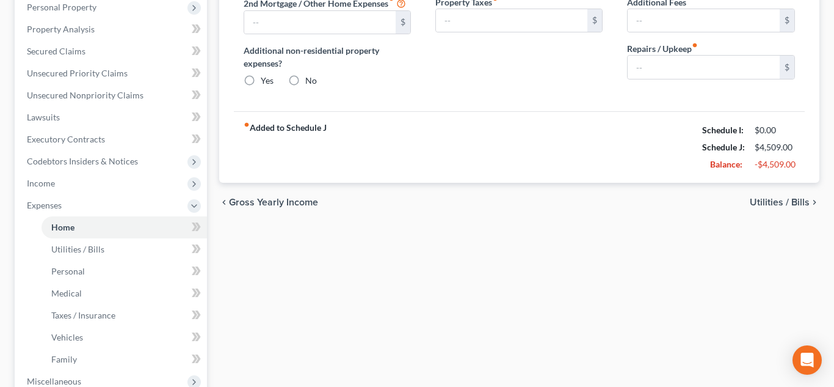
type input "0.00"
type input "50.00"
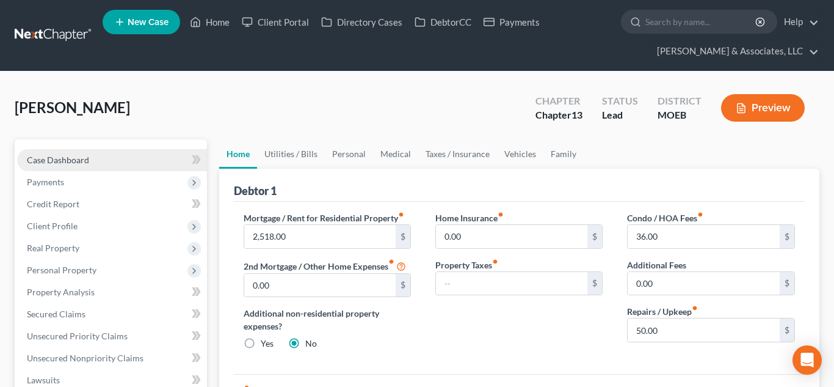
click at [141, 164] on link "Case Dashboard" at bounding box center [112, 160] width 190 height 22
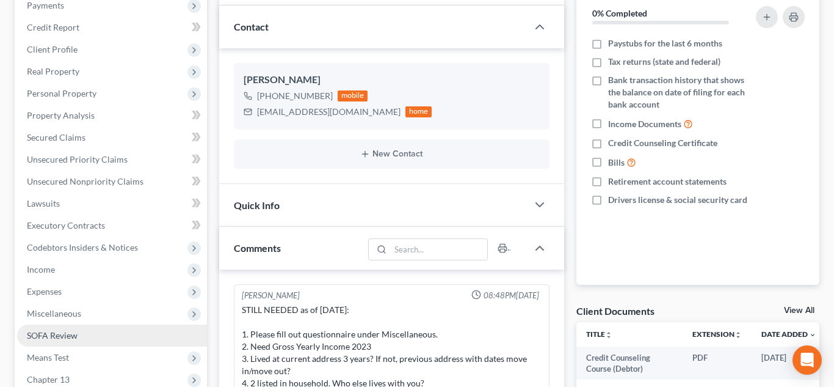
scroll to position [163, 0]
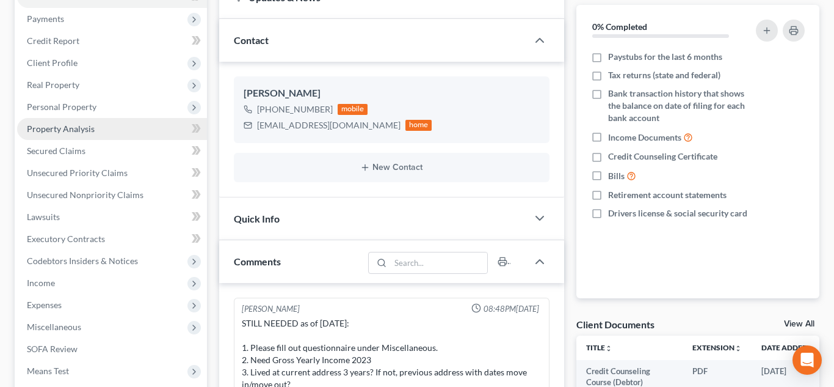
click at [87, 125] on span "Property Analysis" at bounding box center [61, 128] width 68 height 10
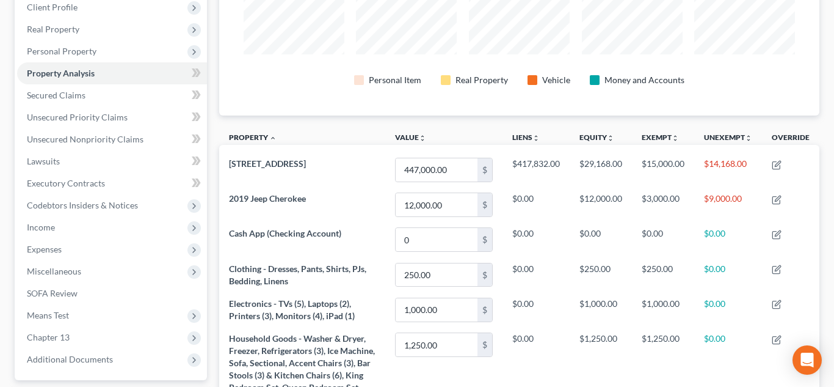
scroll to position [219, 0]
click at [77, 117] on span "Unsecured Priority Claims" at bounding box center [77, 116] width 101 height 10
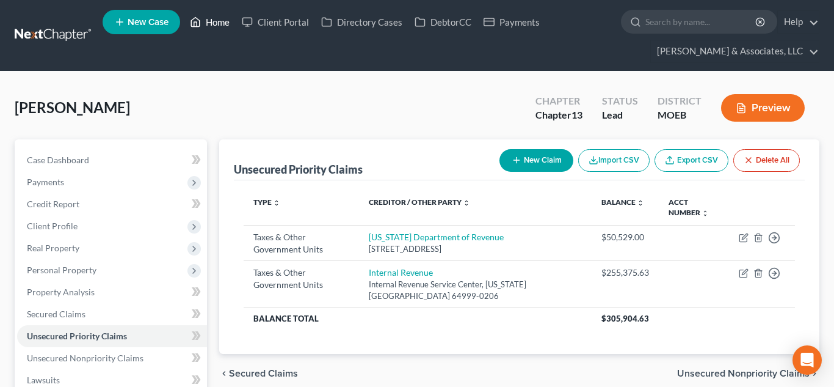
click at [219, 21] on link "Home" at bounding box center [210, 22] width 52 height 22
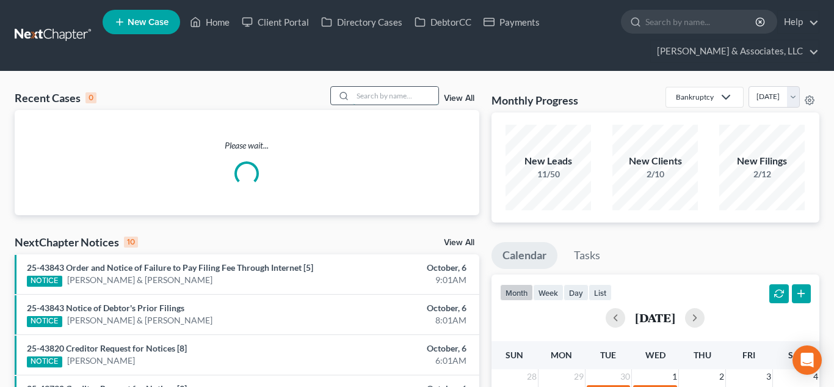
click at [370, 96] on input "search" at bounding box center [396, 96] width 86 height 18
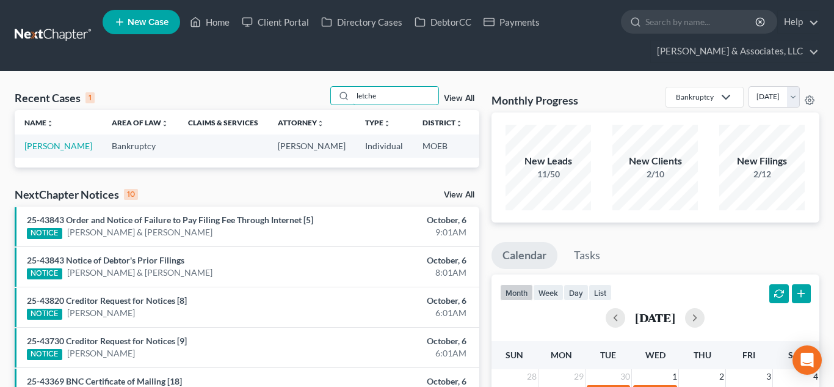
type input "letche"
click at [30, 151] on link "[PERSON_NAME]" at bounding box center [58, 146] width 68 height 10
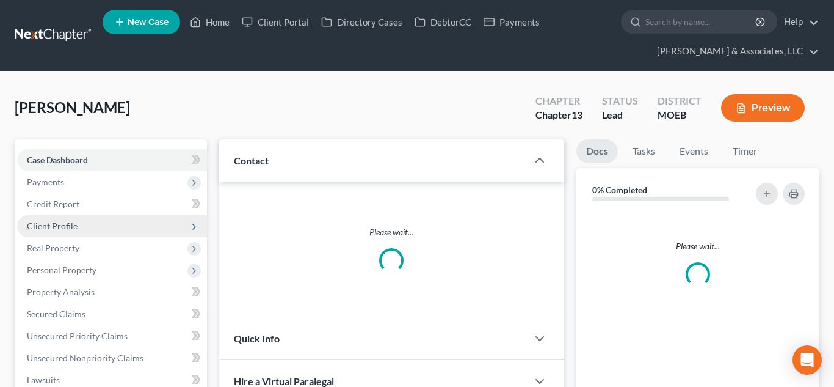
click at [42, 180] on span "Payments" at bounding box center [45, 182] width 37 height 10
click at [64, 223] on span "Payments" at bounding box center [69, 226] width 37 height 10
